Goal: Navigation & Orientation: Find specific page/section

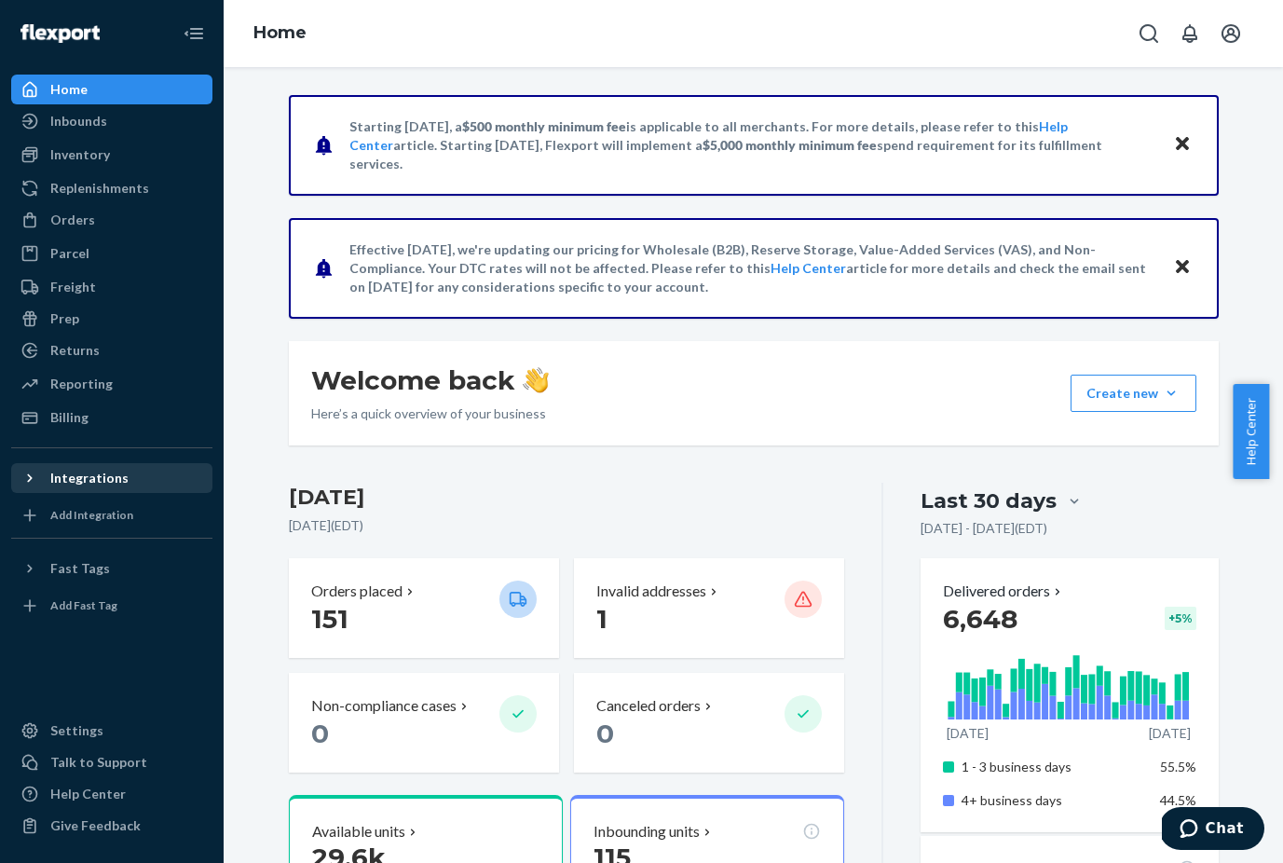
click at [108, 471] on div "Integrations" at bounding box center [89, 478] width 78 height 19
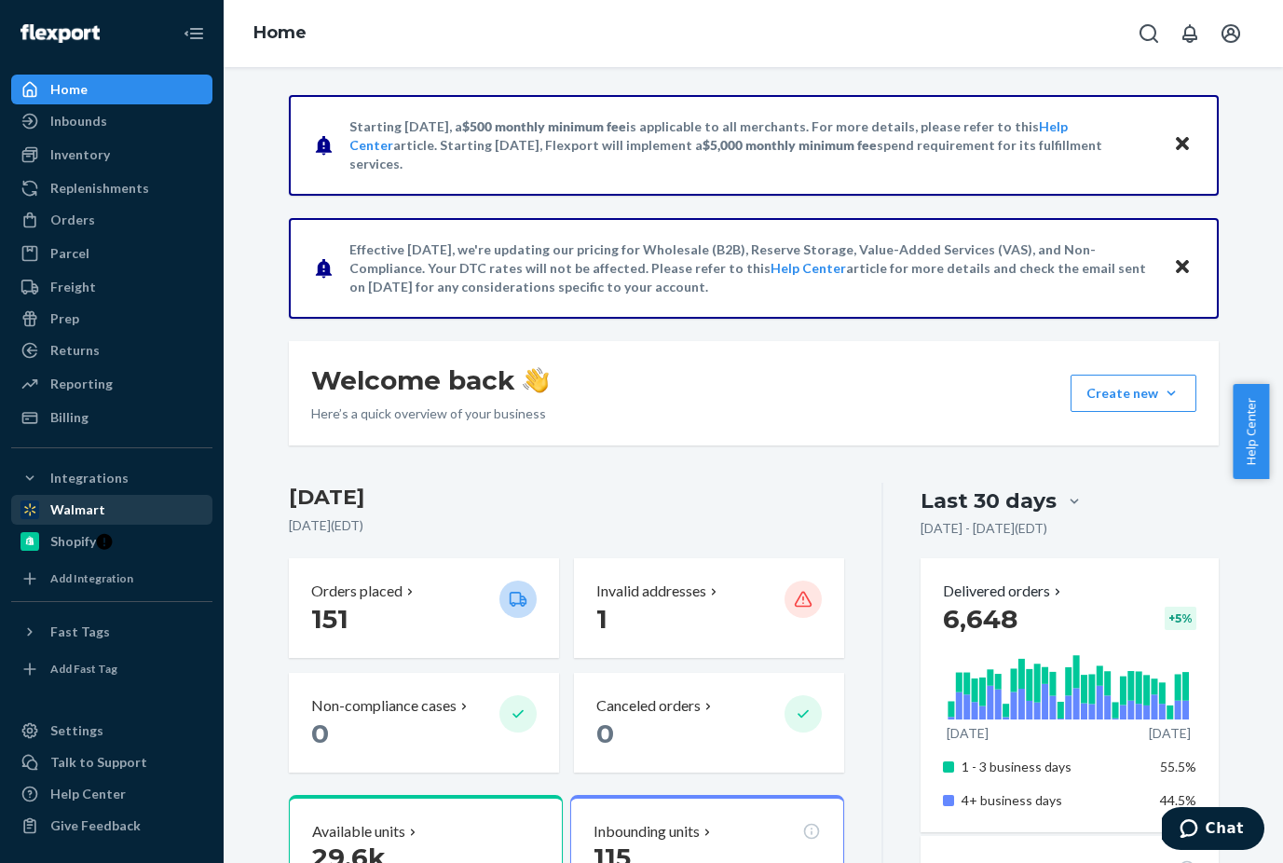
click at [73, 510] on div "Walmart" at bounding box center [77, 509] width 55 height 19
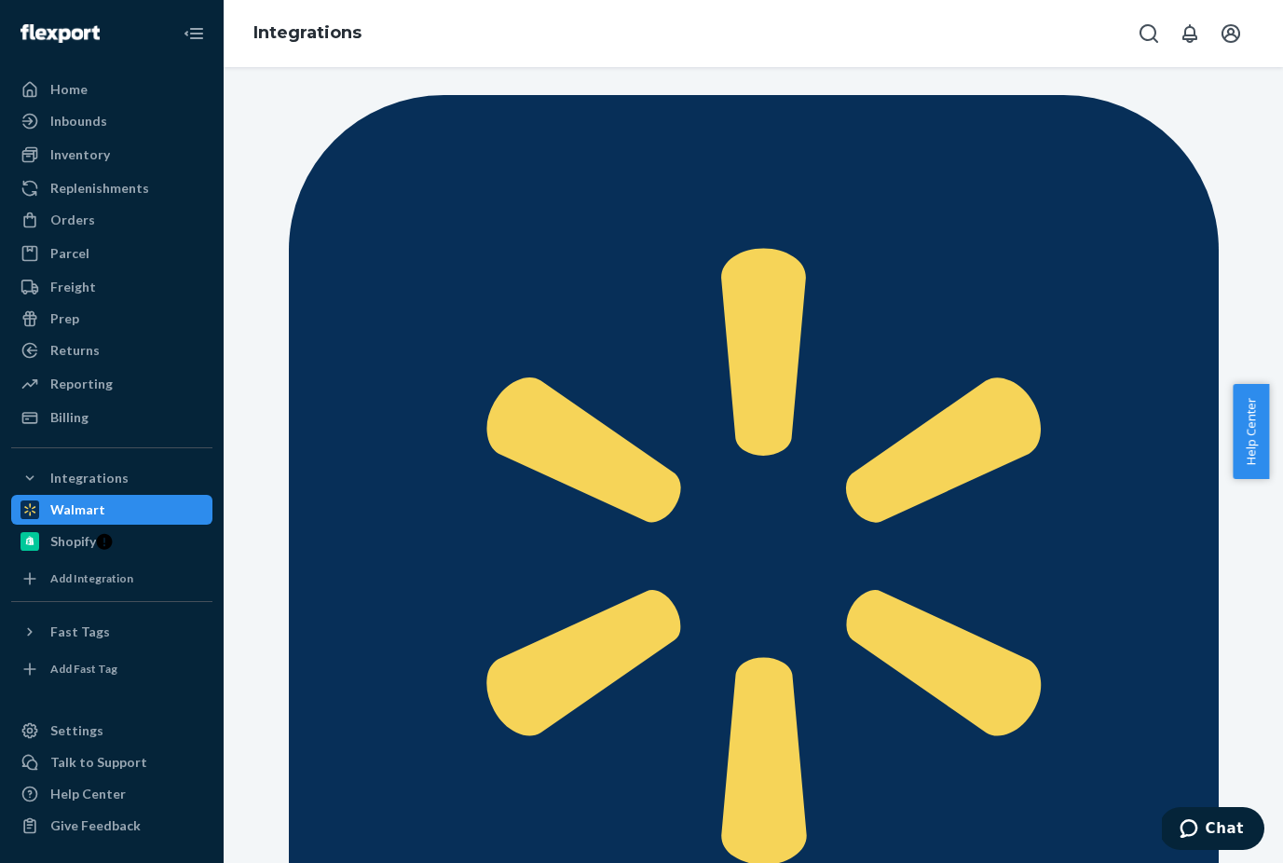
click at [75, 478] on div "Integrations" at bounding box center [89, 478] width 78 height 19
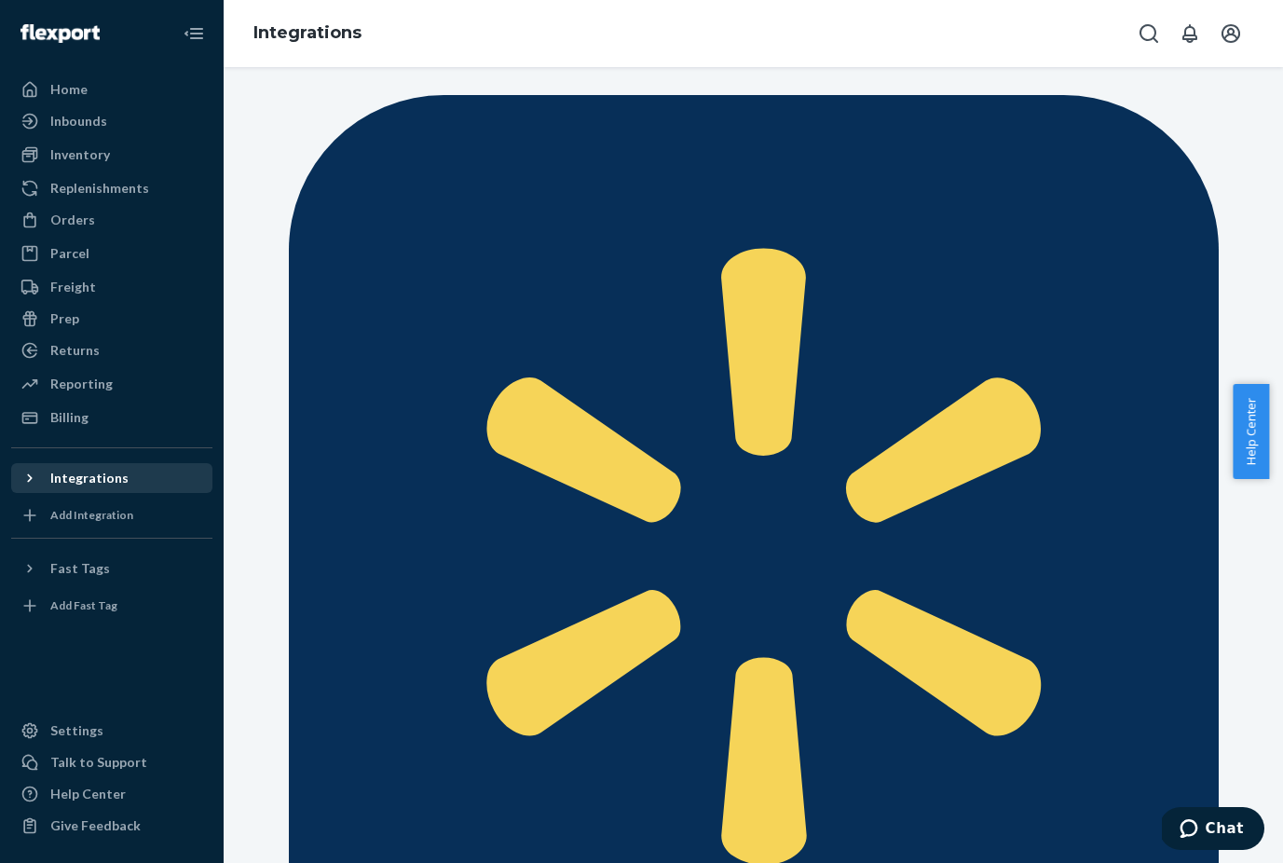
click at [75, 478] on div "Integrations" at bounding box center [89, 478] width 78 height 19
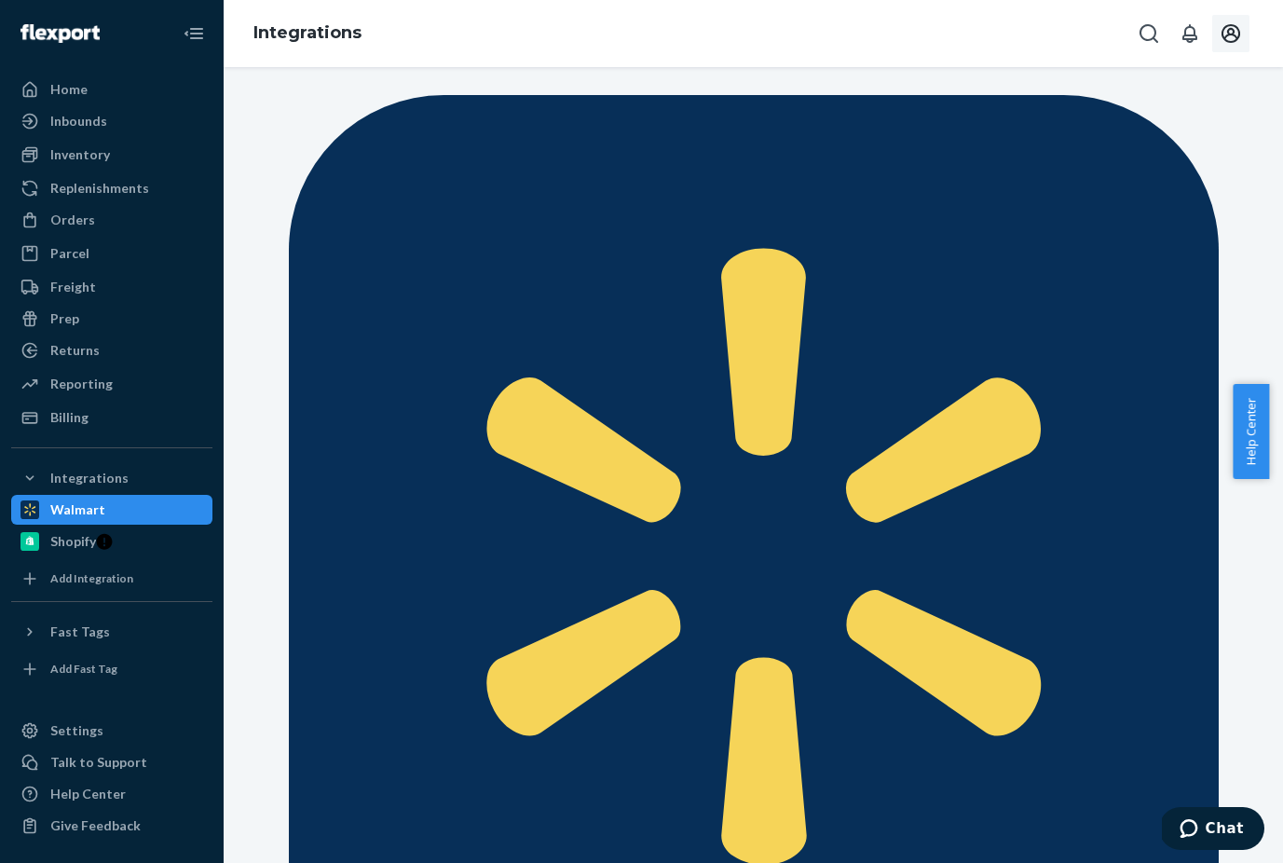
click at [1240, 23] on icon "Open account menu" at bounding box center [1231, 33] width 22 height 22
click at [1230, 34] on icon "Open account menu" at bounding box center [1231, 33] width 19 height 19
drag, startPoint x: 1118, startPoint y: 178, endPoint x: 1089, endPoint y: 171, distance: 29.6
click at [978, 57] on div "Log out" at bounding box center [955, 47] width 45 height 19
